Goal: Task Accomplishment & Management: Use online tool/utility

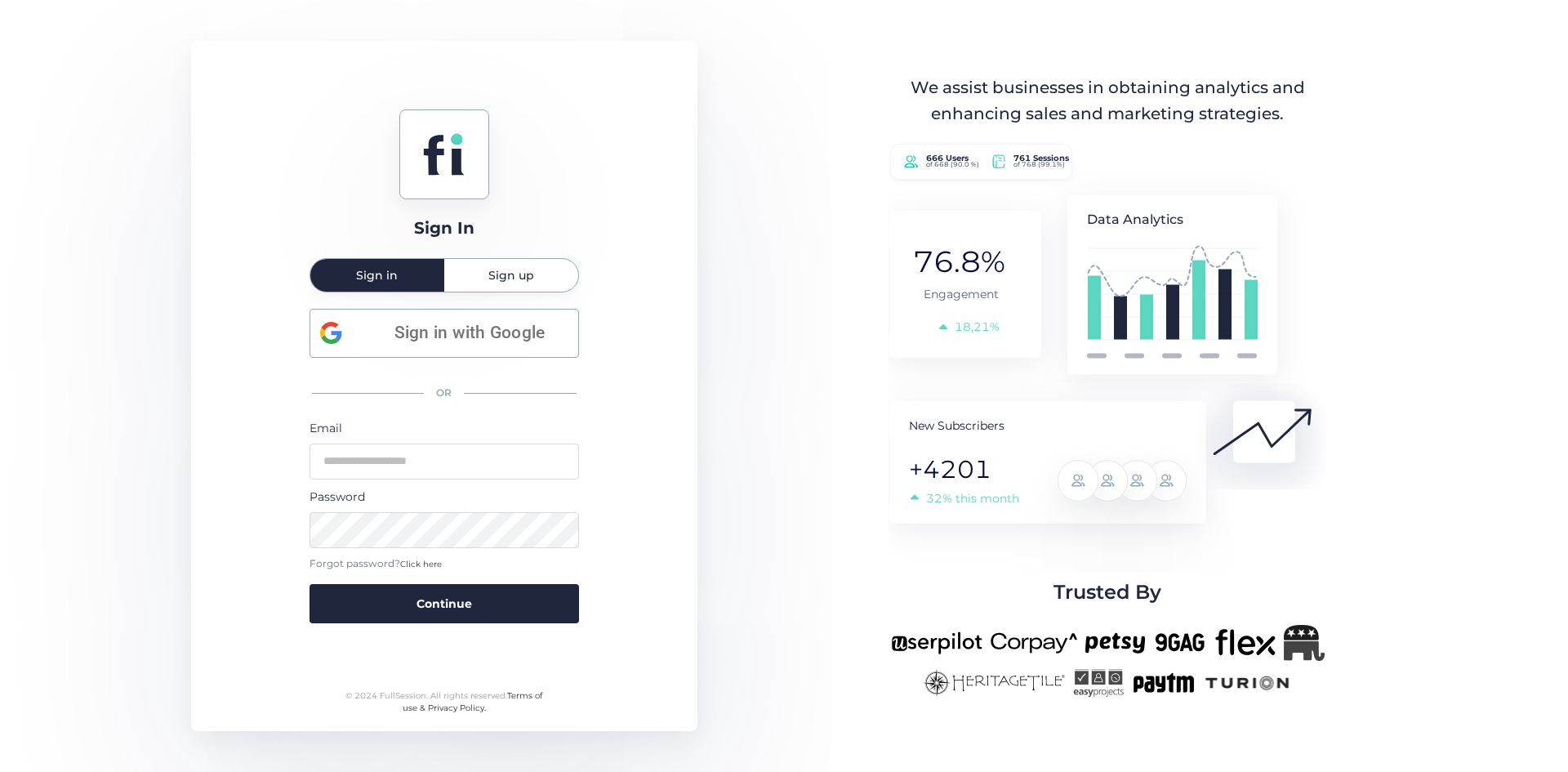
type input "**********"
click at [485, 589] on button "Continue" at bounding box center [444, 604] width 270 height 39
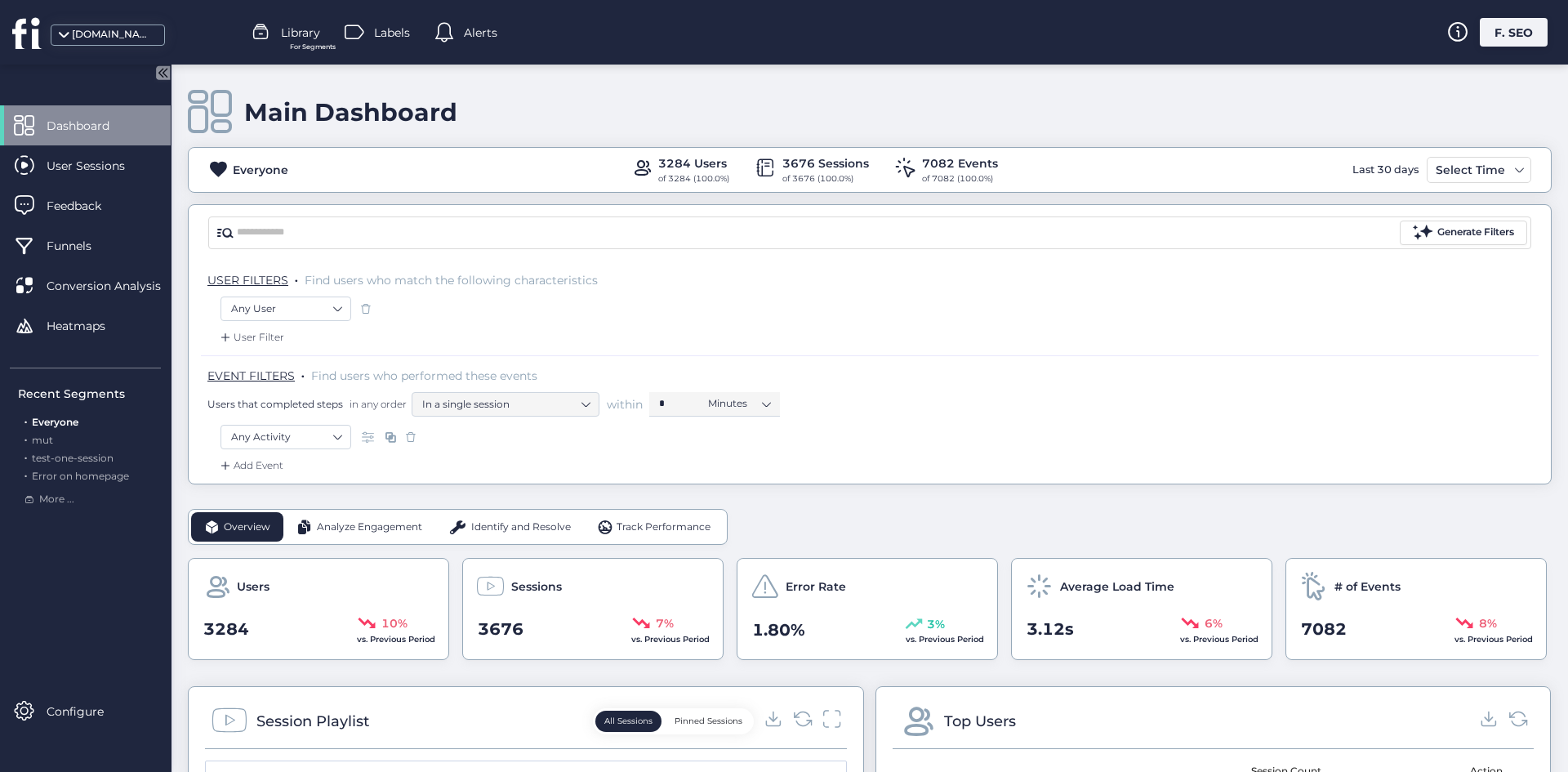
click at [1490, 24] on div "F. SEO" at bounding box center [1513, 32] width 68 height 28
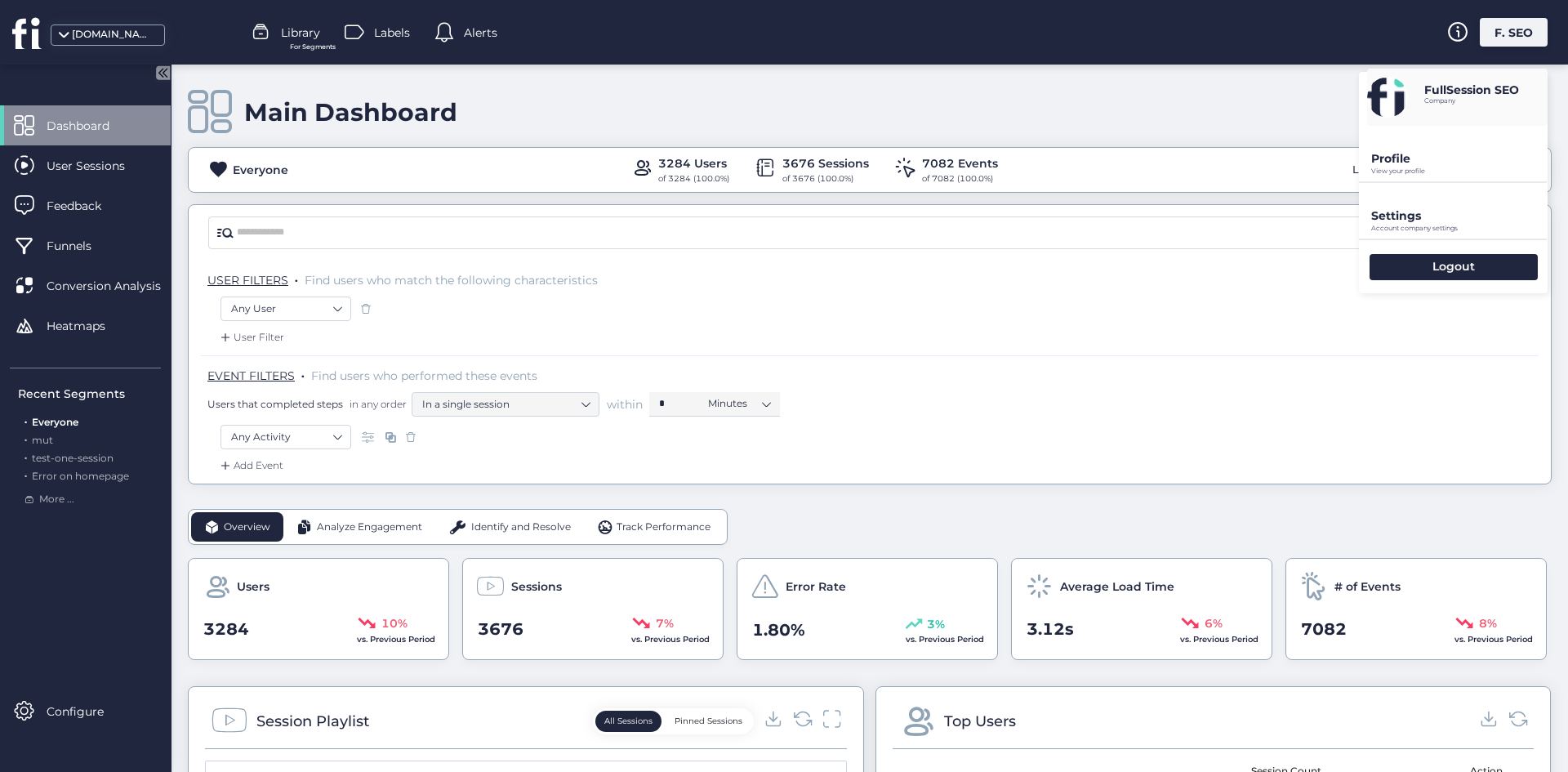
click at [1421, 202] on div "Settings Account company settings" at bounding box center [1453, 210] width 188 height 56
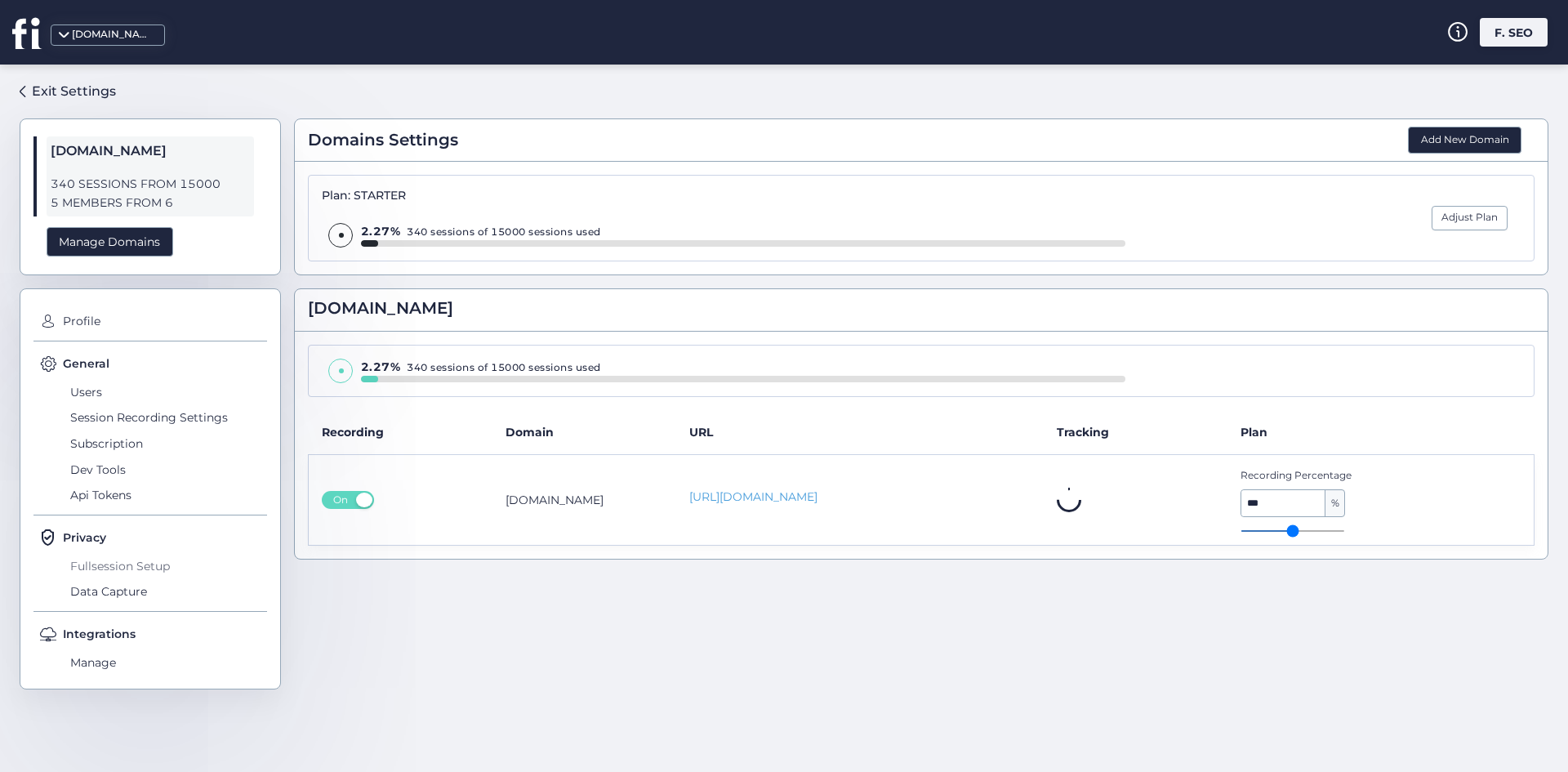
click at [126, 567] on span "Fullsession Setup" at bounding box center [166, 566] width 201 height 27
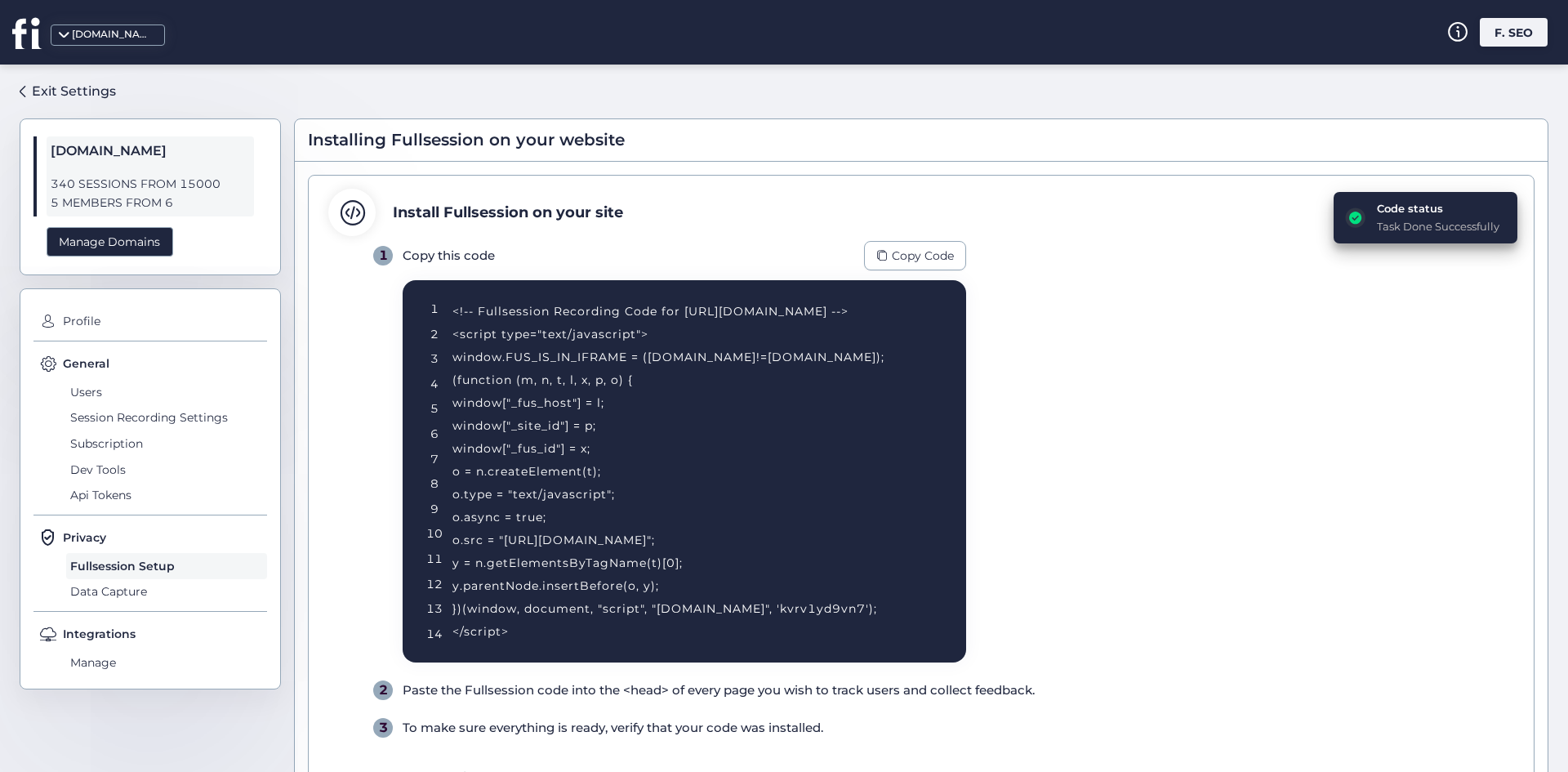
scroll to position [173, 0]
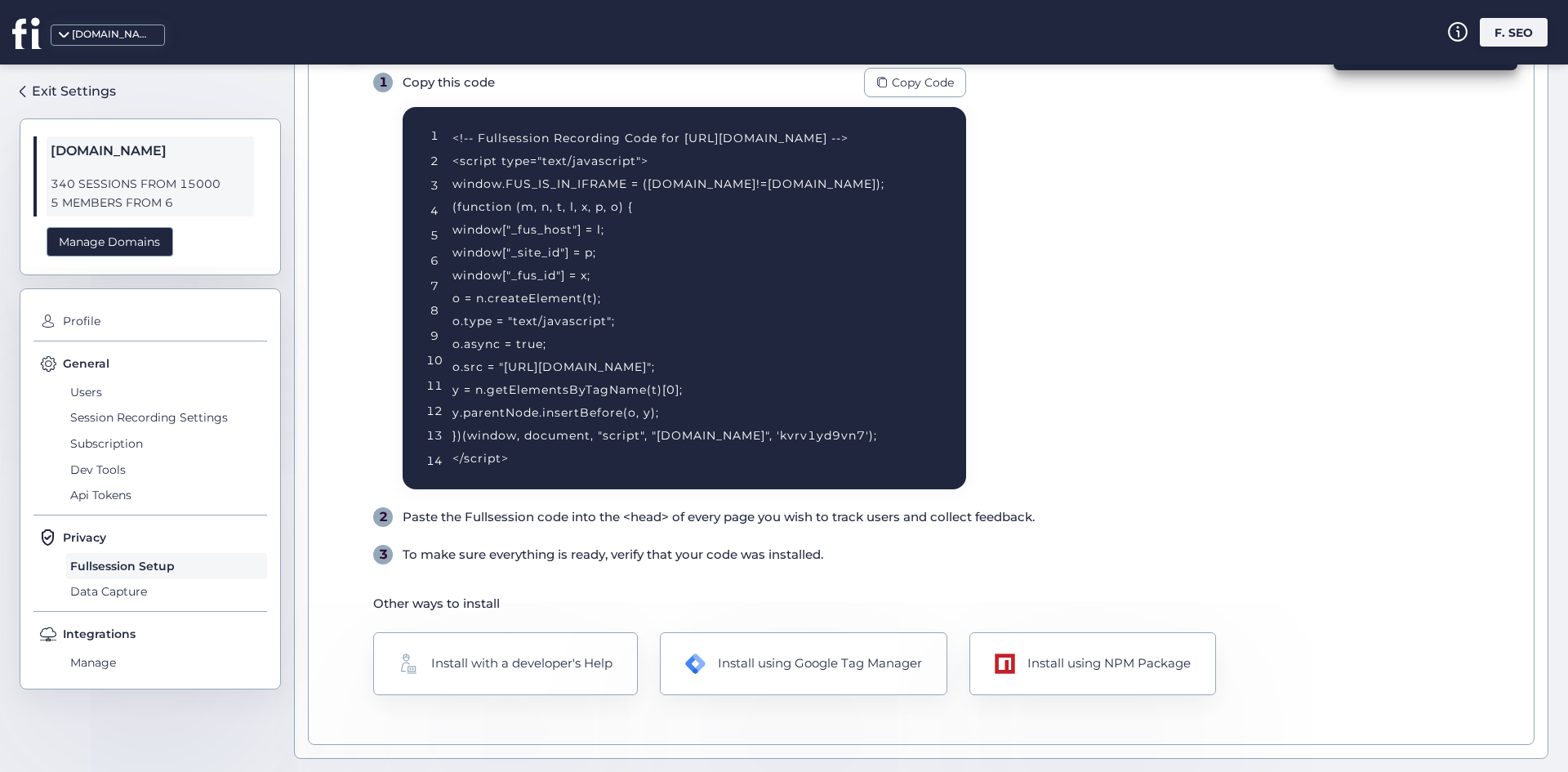
click at [1062, 631] on div "Other ways to install Install with a developer's Help Install using Google Tag …" at bounding box center [944, 644] width 1141 height 102
click at [1061, 647] on div "Install using NPM Package" at bounding box center [1093, 663] width 251 height 65
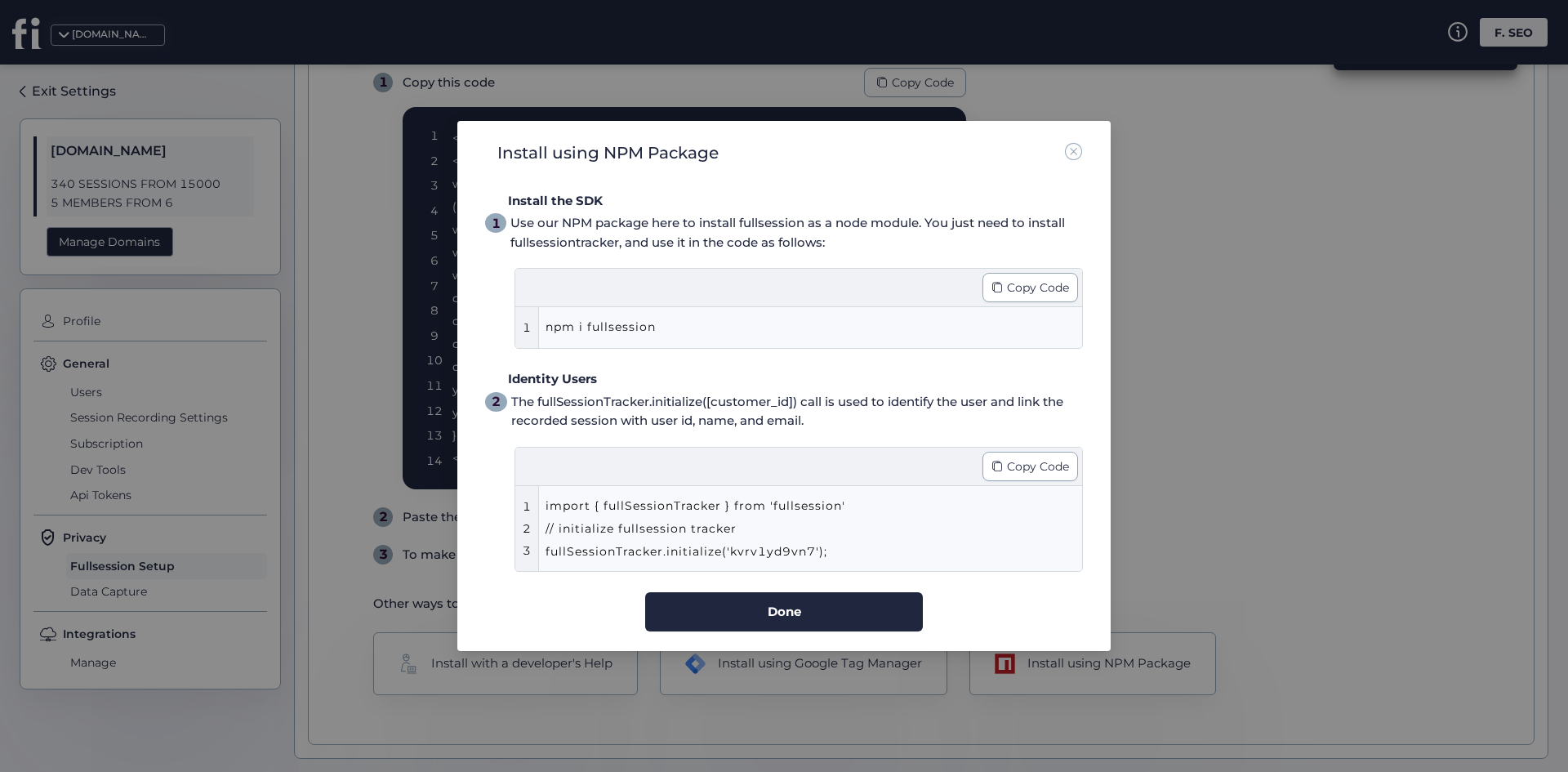
click at [717, 320] on div "npm i fullsession" at bounding box center [783, 327] width 474 height 25
click at [677, 487] on div "import { fullSessionTracker } from 'fullsession' // initialize fullsession trac…" at bounding box center [814, 528] width 537 height 85
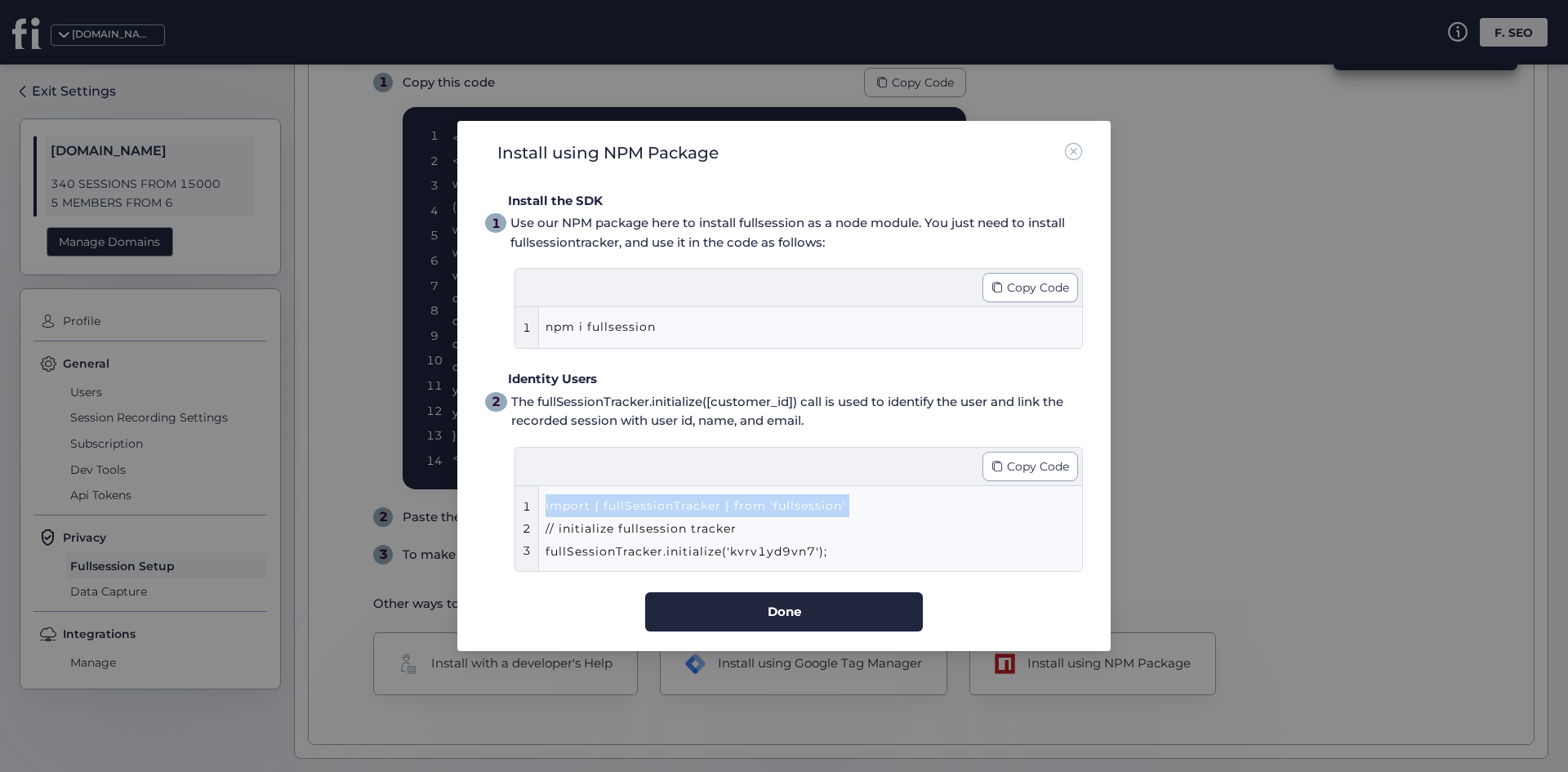
click at [677, 487] on html "[DOMAIN_NAME] F. SEO Exit Settings [DOMAIN_NAME] 340 SESSIONS FROM 15000 5 MEMB…" at bounding box center [784, 386] width 1568 height 772
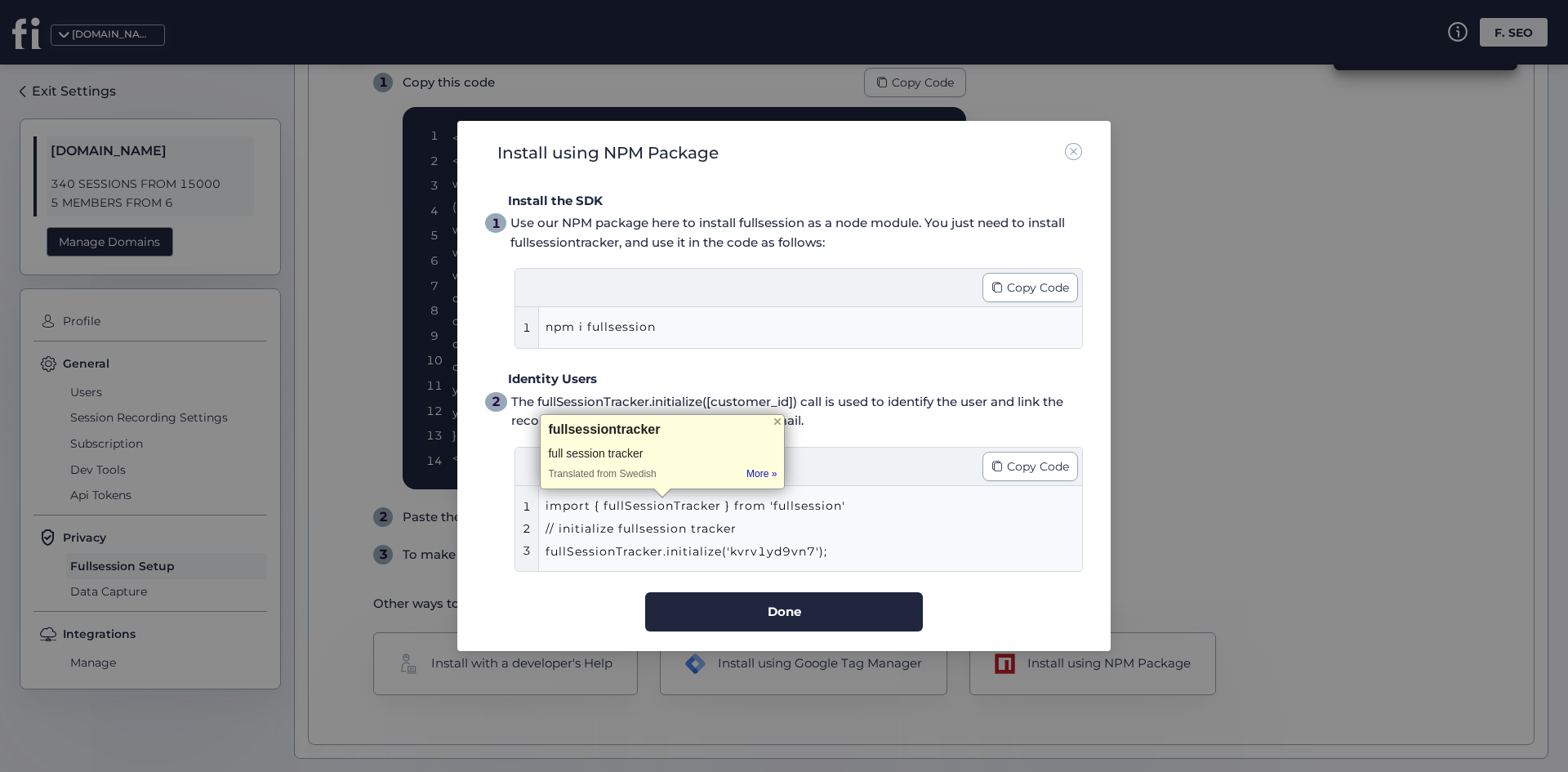
click at [739, 520] on div "import { fullSessionTracker } from 'fullsession' // initialize fullsession trac…" at bounding box center [783, 528] width 474 height 69
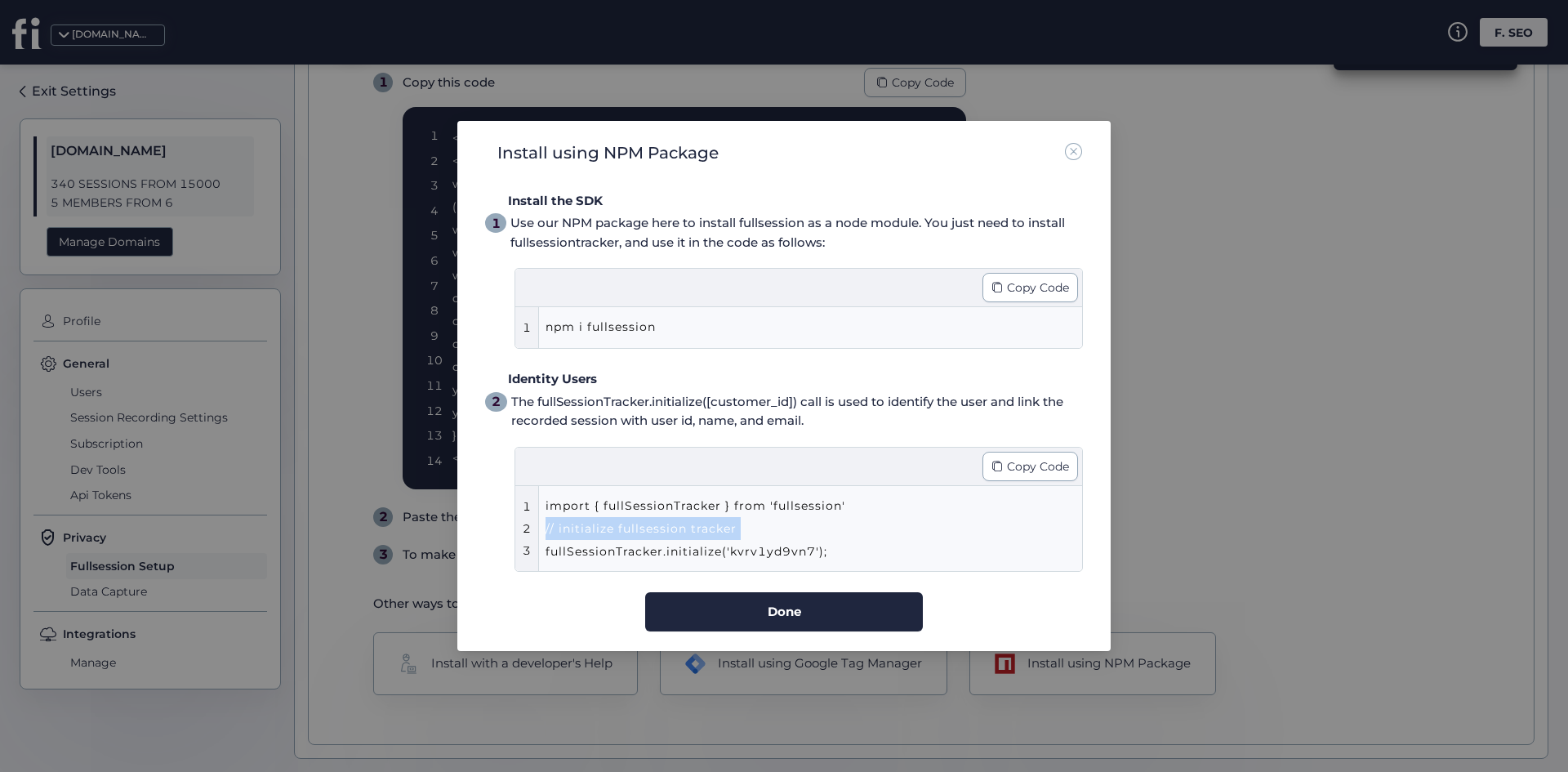
click at [739, 520] on div "import { fullSessionTracker } from 'fullsession' // initialize fullsession trac…" at bounding box center [783, 528] width 474 height 69
click at [807, 509] on div "import { fullSessionTracker } from 'fullsession' // initialize fullsession trac…" at bounding box center [783, 528] width 474 height 69
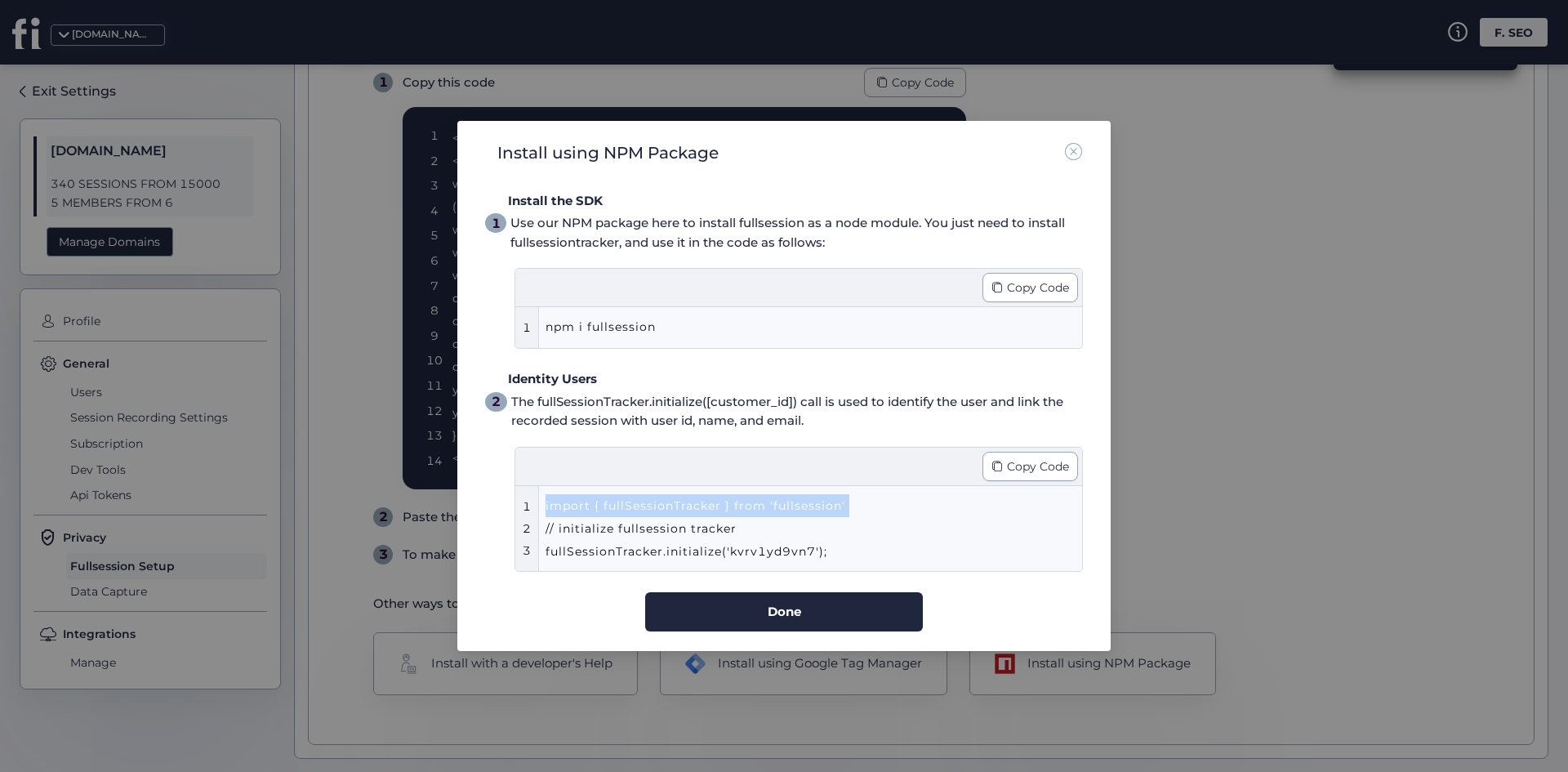
copy div "import { fullSessionTracker } from 'fullsession'"
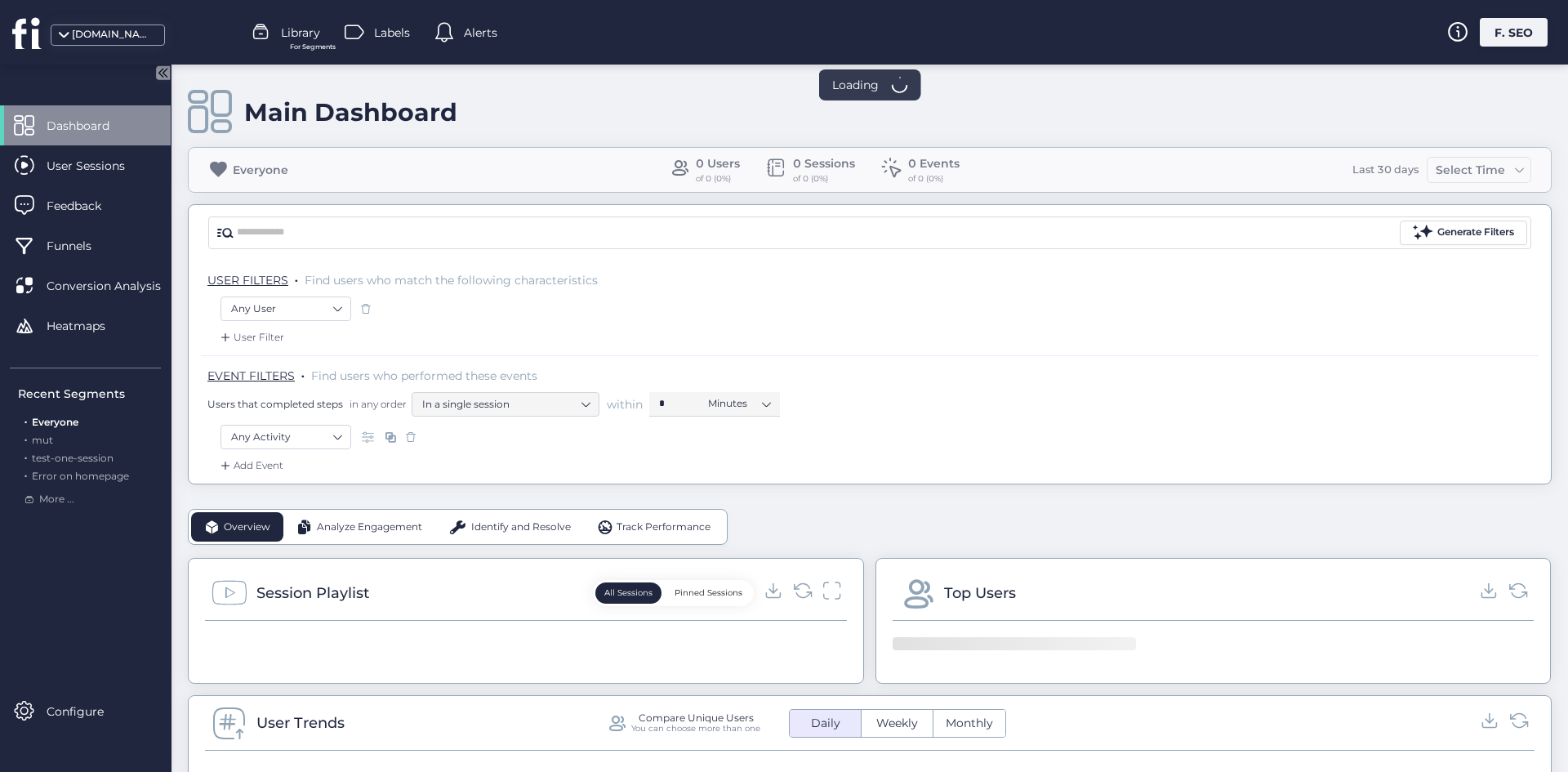
click at [1484, 28] on div "F. SEO" at bounding box center [1513, 32] width 68 height 28
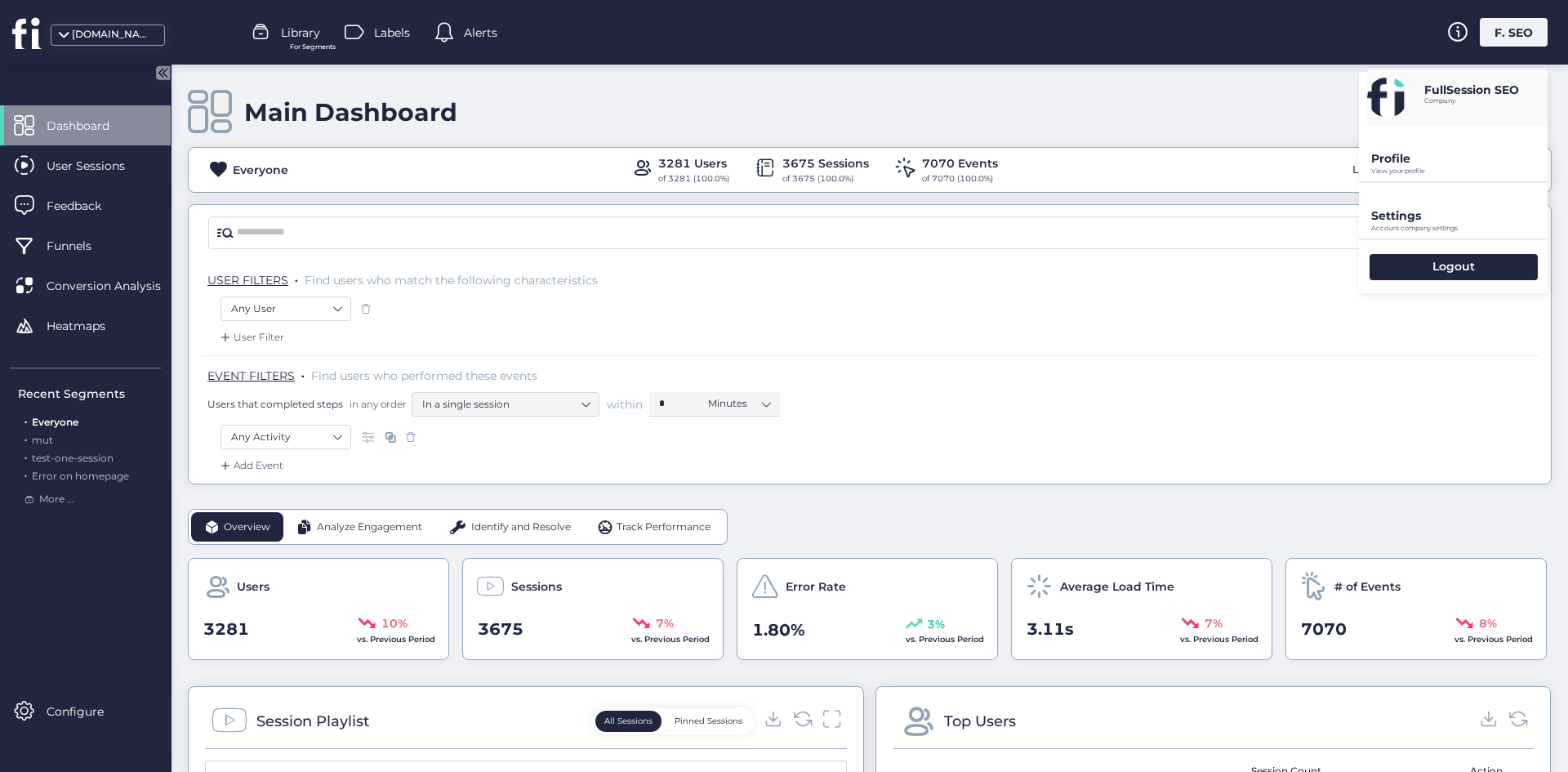
click at [1420, 166] on p "Settings" at bounding box center [1459, 158] width 176 height 15
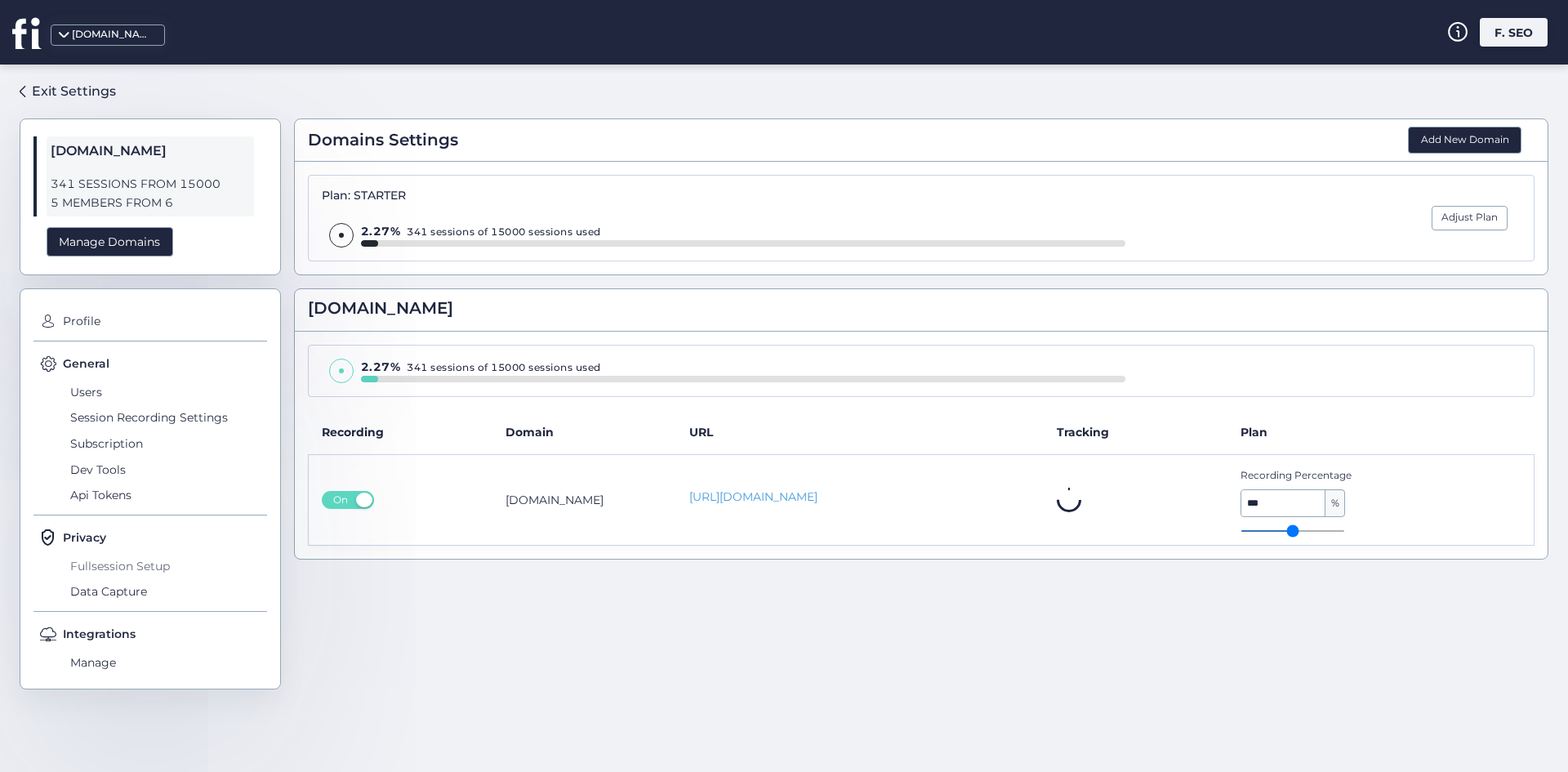
click at [97, 576] on span "Fullsession Setup" at bounding box center [166, 566] width 201 height 27
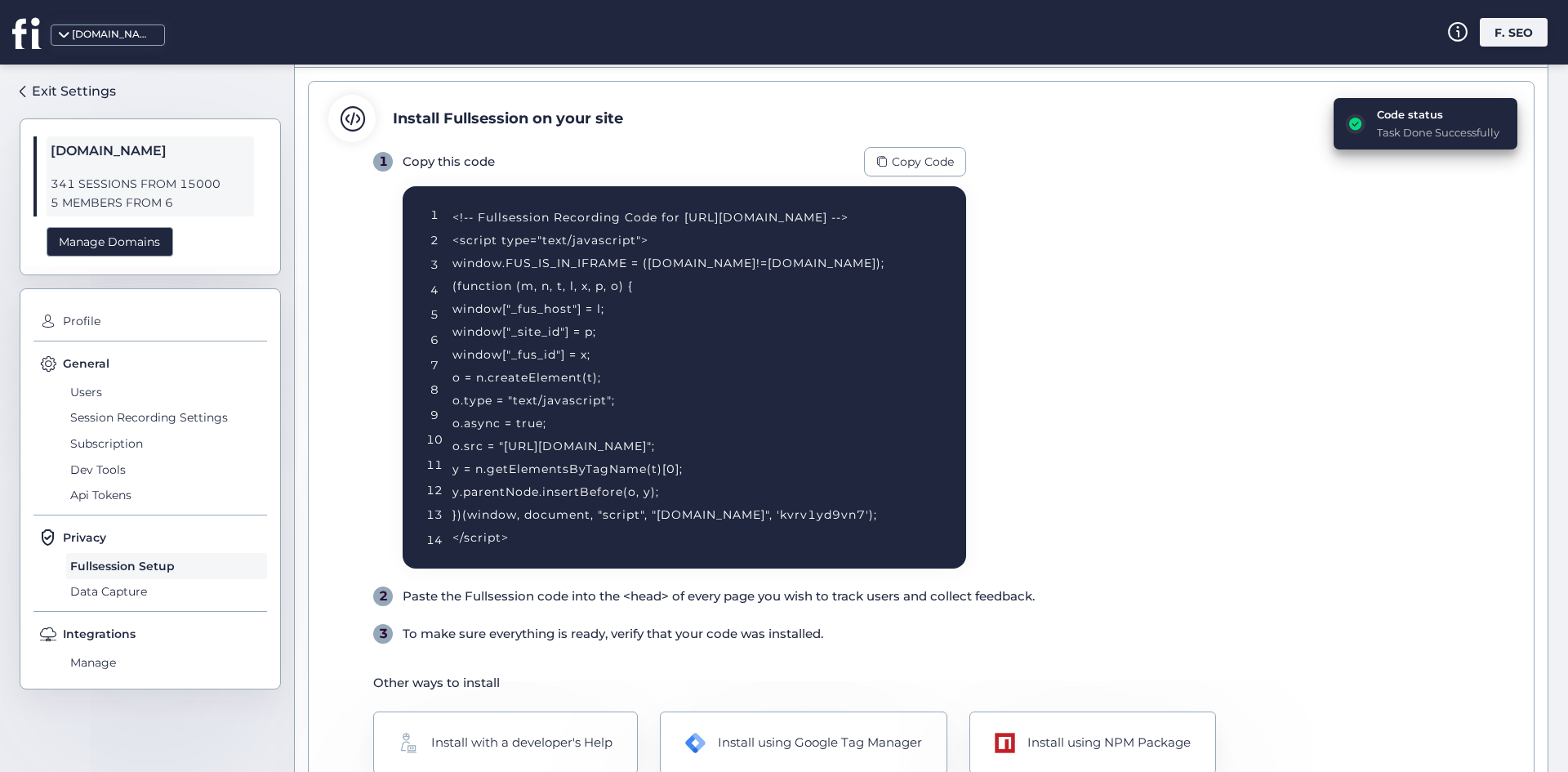
scroll to position [173, 0]
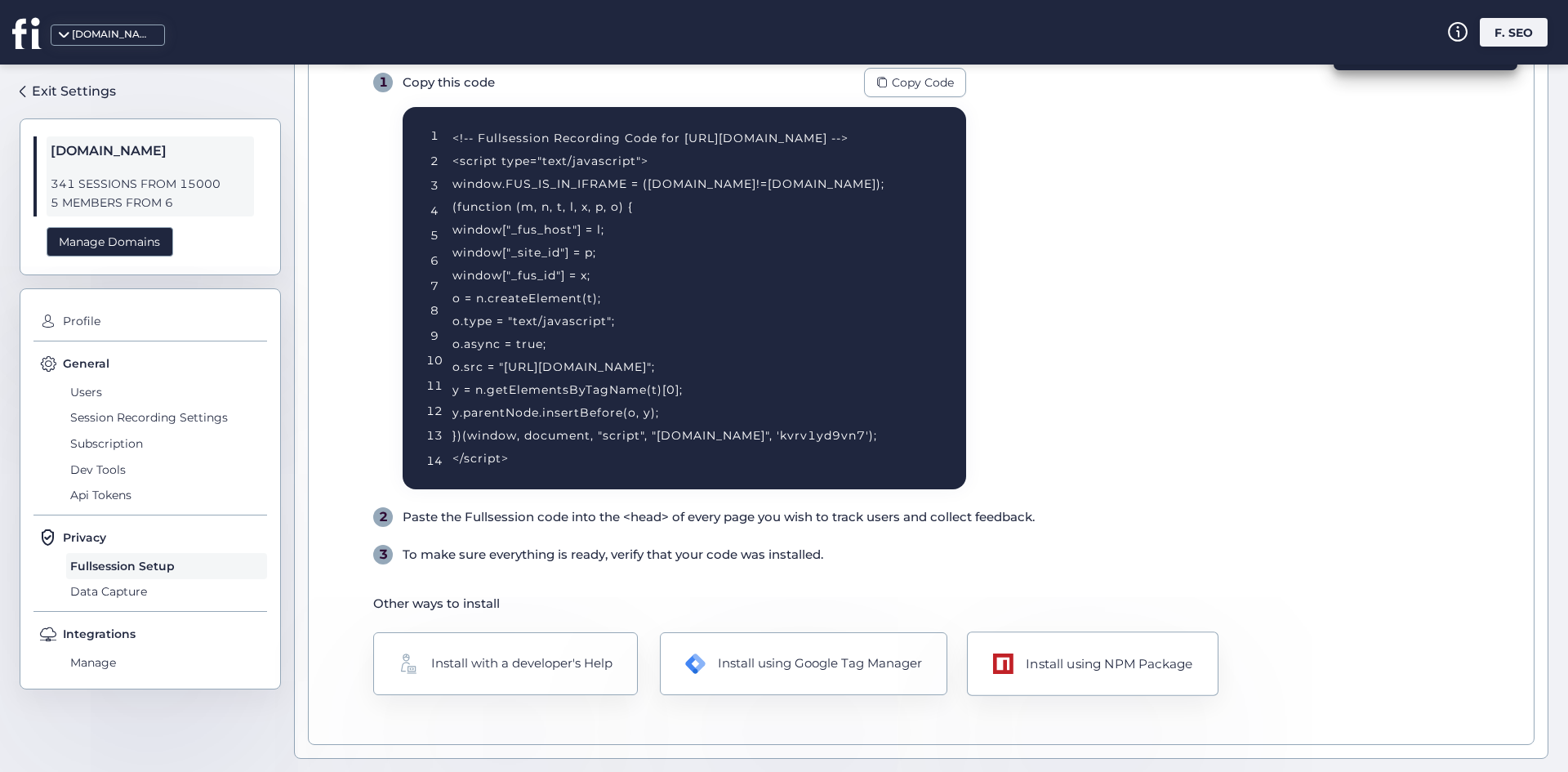
click at [1140, 684] on div "Install using NPM Package" at bounding box center [1093, 663] width 251 height 65
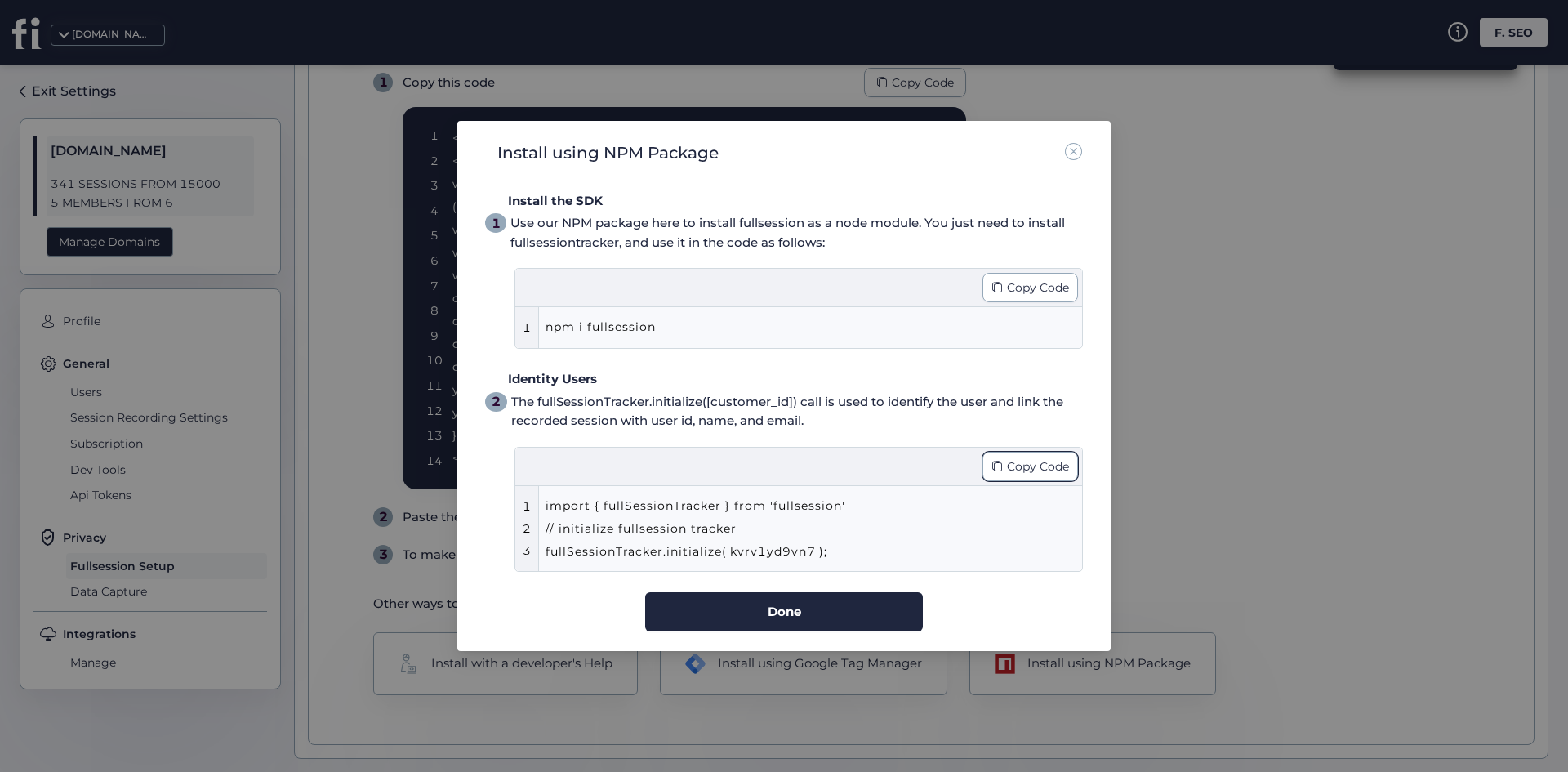
click at [990, 472] on div "Copy Code" at bounding box center [1030, 466] width 96 height 29
click at [1045, 465] on span "Copy Code" at bounding box center [1038, 466] width 62 height 18
